Goal: Obtain resource: Obtain resource

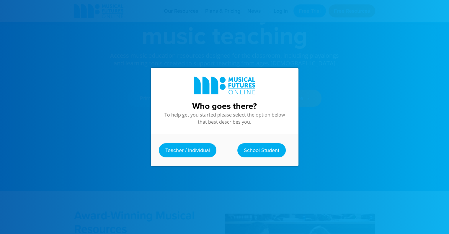
scroll to position [57, 0]
click at [195, 148] on link "Teacher / Individual" at bounding box center [188, 150] width 58 height 14
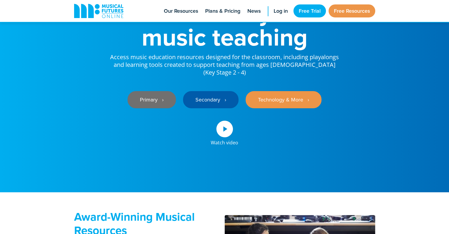
click at [144, 91] on link "Primary ‎‏‏‎ ‎ ›" at bounding box center [152, 99] width 48 height 17
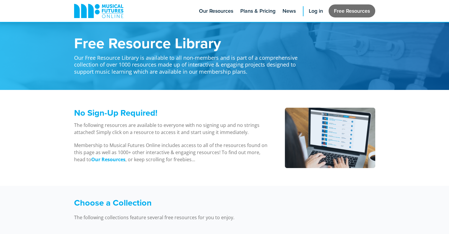
click at [348, 8] on link "Free Resources" at bounding box center [352, 10] width 47 height 13
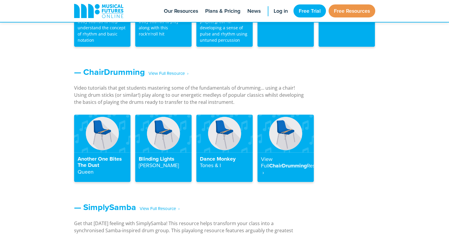
scroll to position [620, 0]
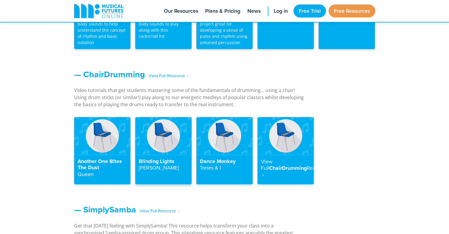
click at [162, 139] on img at bounding box center [163, 136] width 56 height 38
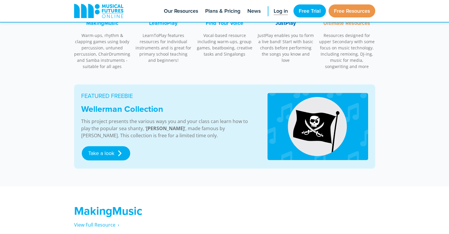
scroll to position [216, 0]
